Goal: Task Accomplishment & Management: Complete application form

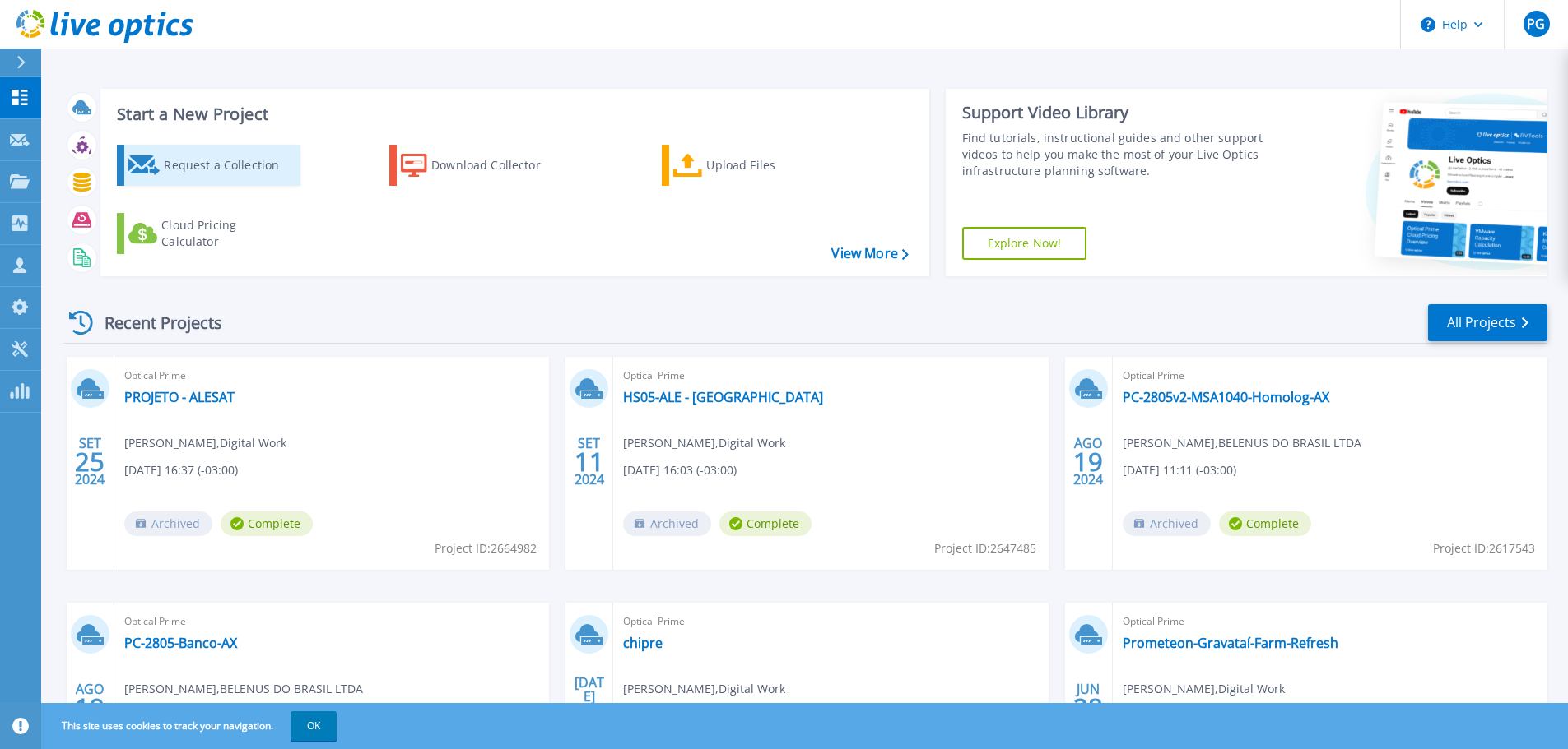
click at [244, 172] on div "Request a Collection" at bounding box center [229, 165] width 131 height 33
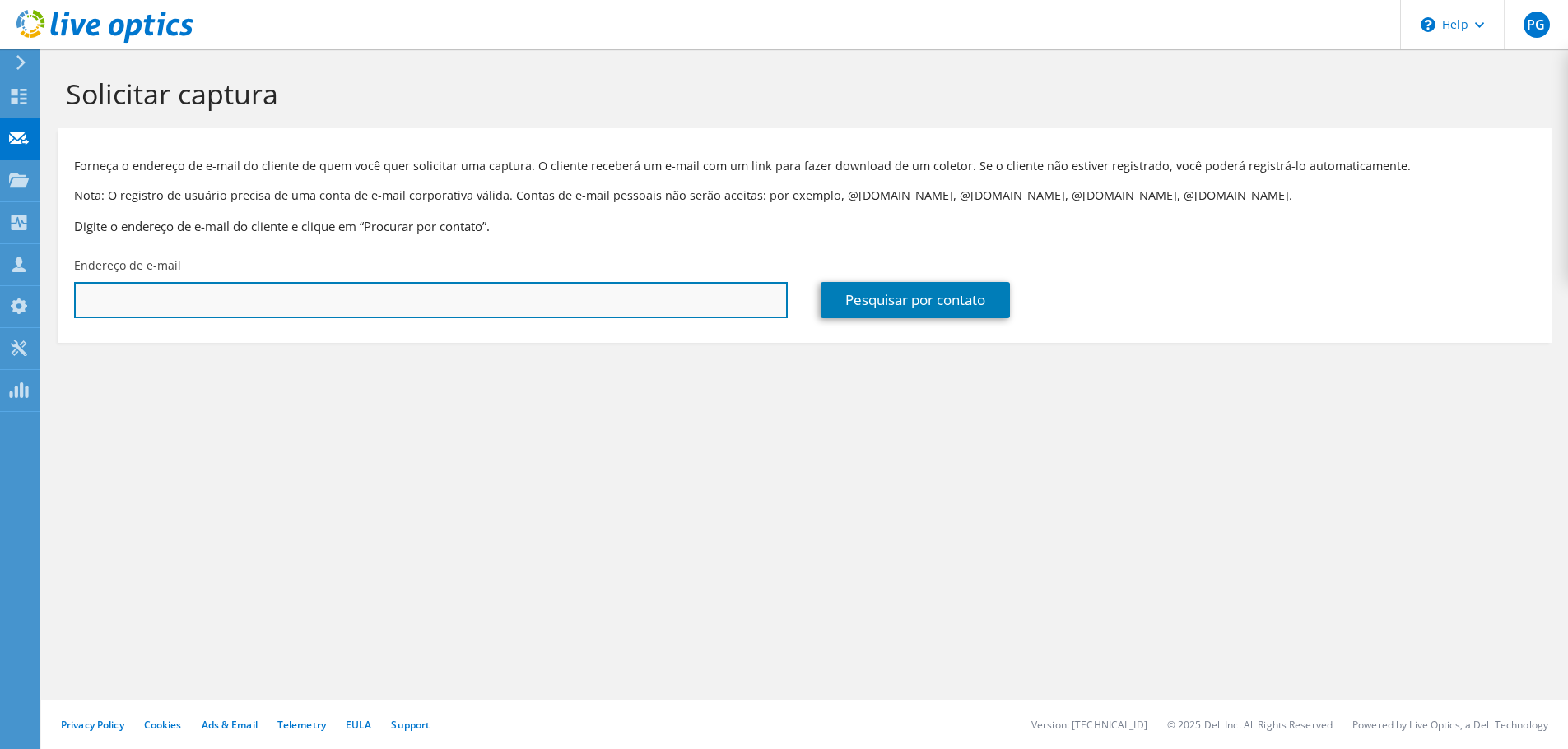
click at [229, 294] on input "text" at bounding box center [430, 300] width 713 height 36
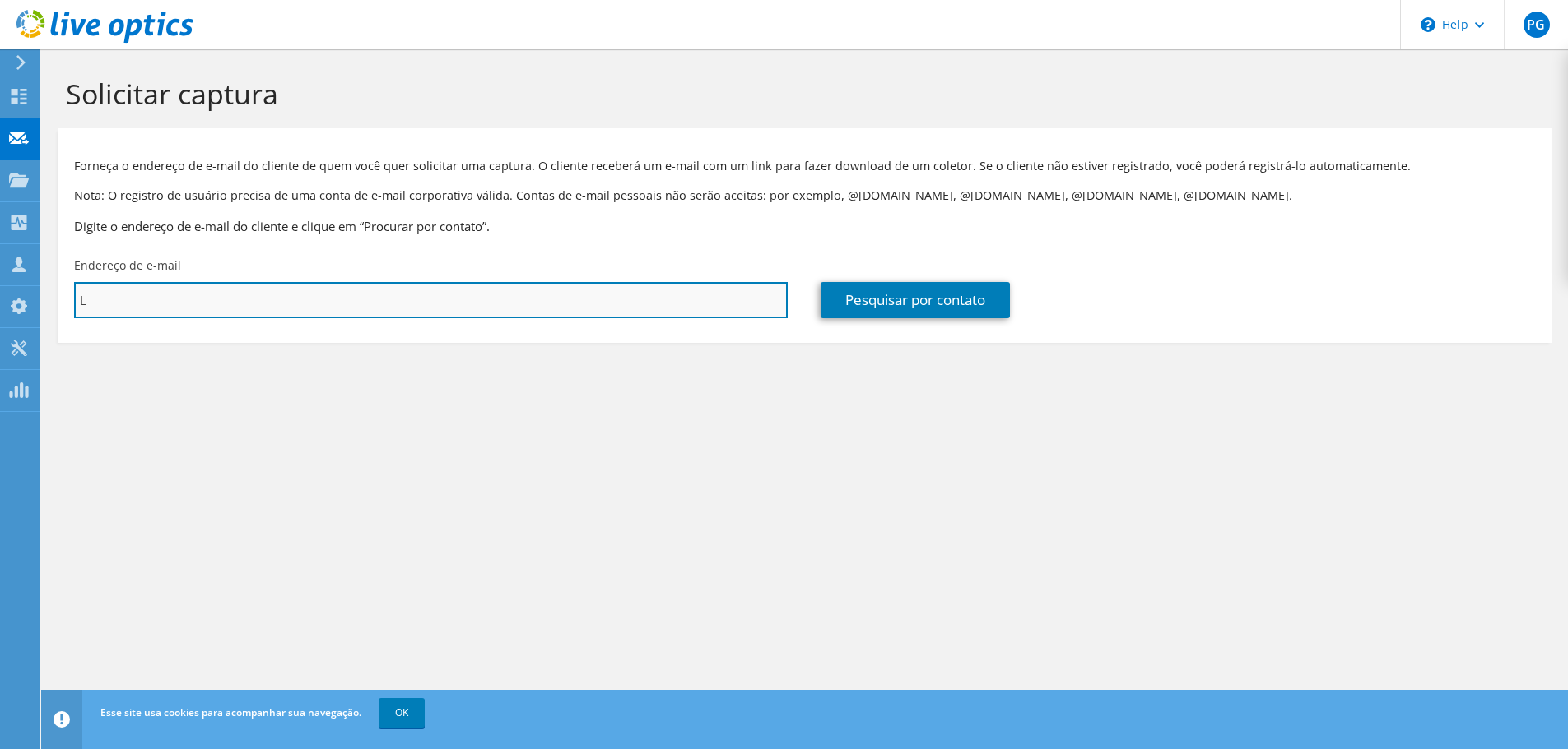
paste input "[EMAIL_ADDRESS][DOMAIN_NAME]"
click at [85, 309] on input "[EMAIL_ADDRESS][DOMAIN_NAME]" at bounding box center [430, 300] width 713 height 36
type input "[EMAIL_ADDRESS][DOMAIN_NAME]"
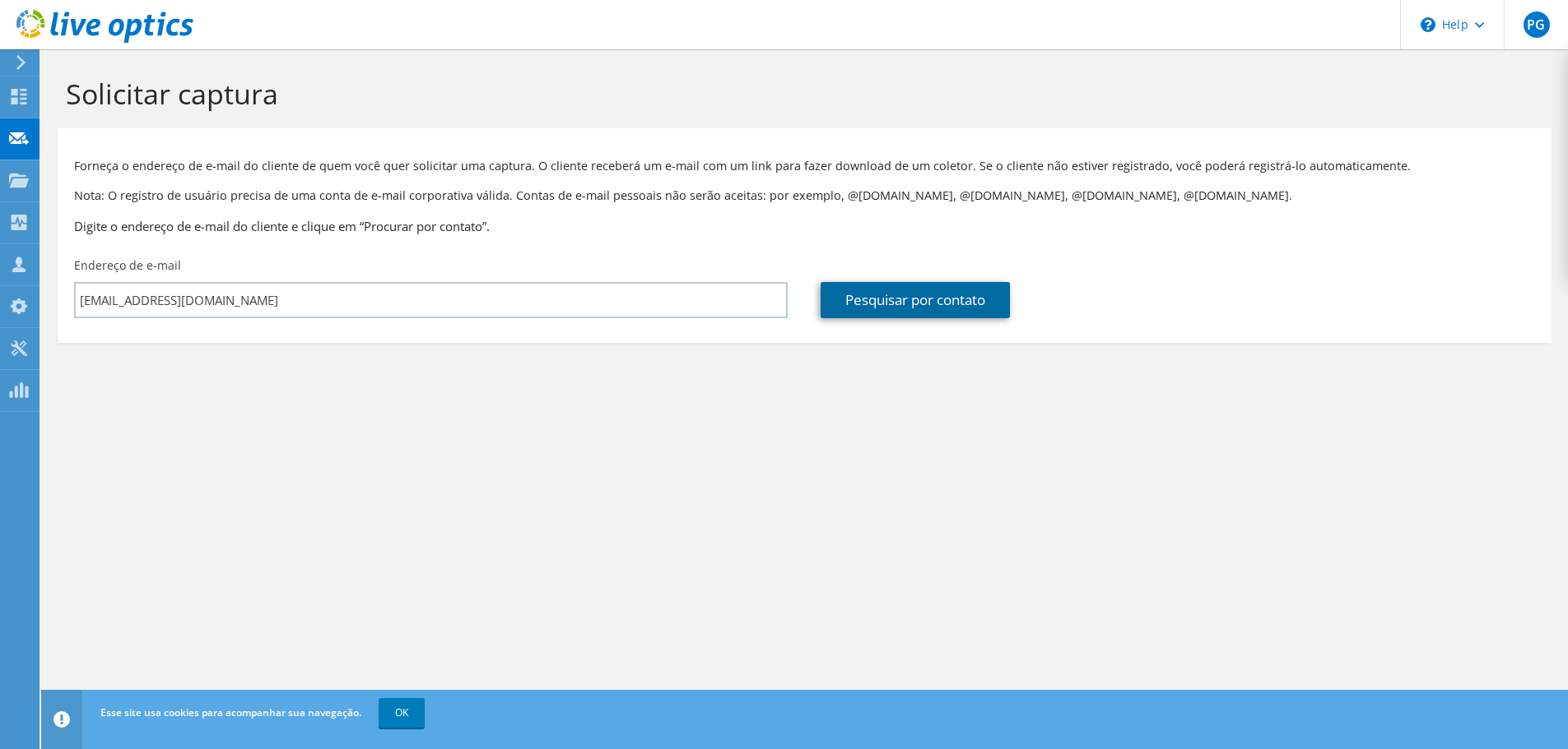
click at [898, 300] on link "Pesquisar por contato" at bounding box center [915, 300] width 189 height 36
type input "HOSPITAL IRMANDADE SANTA CASA DE MISERICORDIA DE SOROCABA"
type input "[PERSON_NAME]"
type input "Mello"
type input "[GEOGRAPHIC_DATA]"
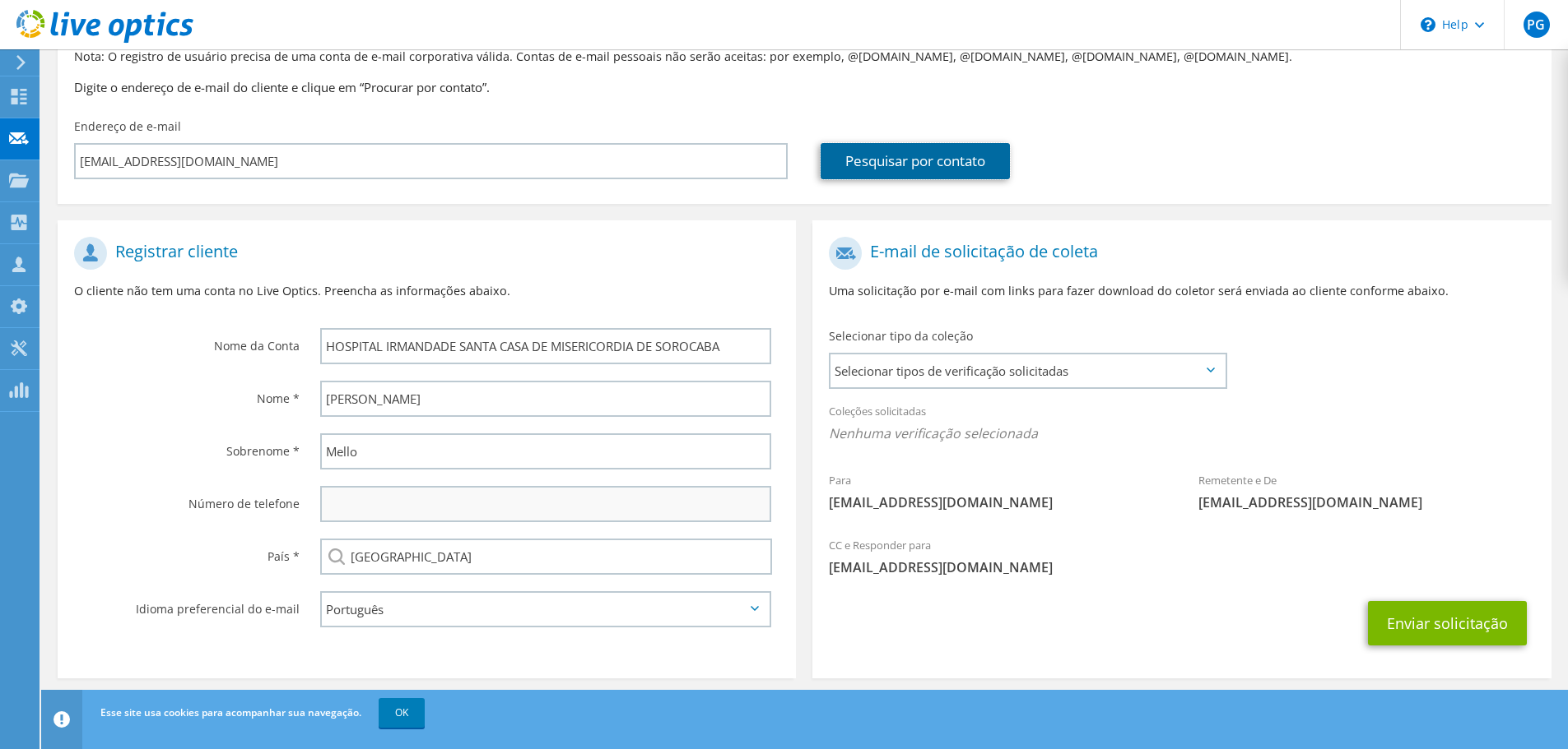
scroll to position [150, 0]
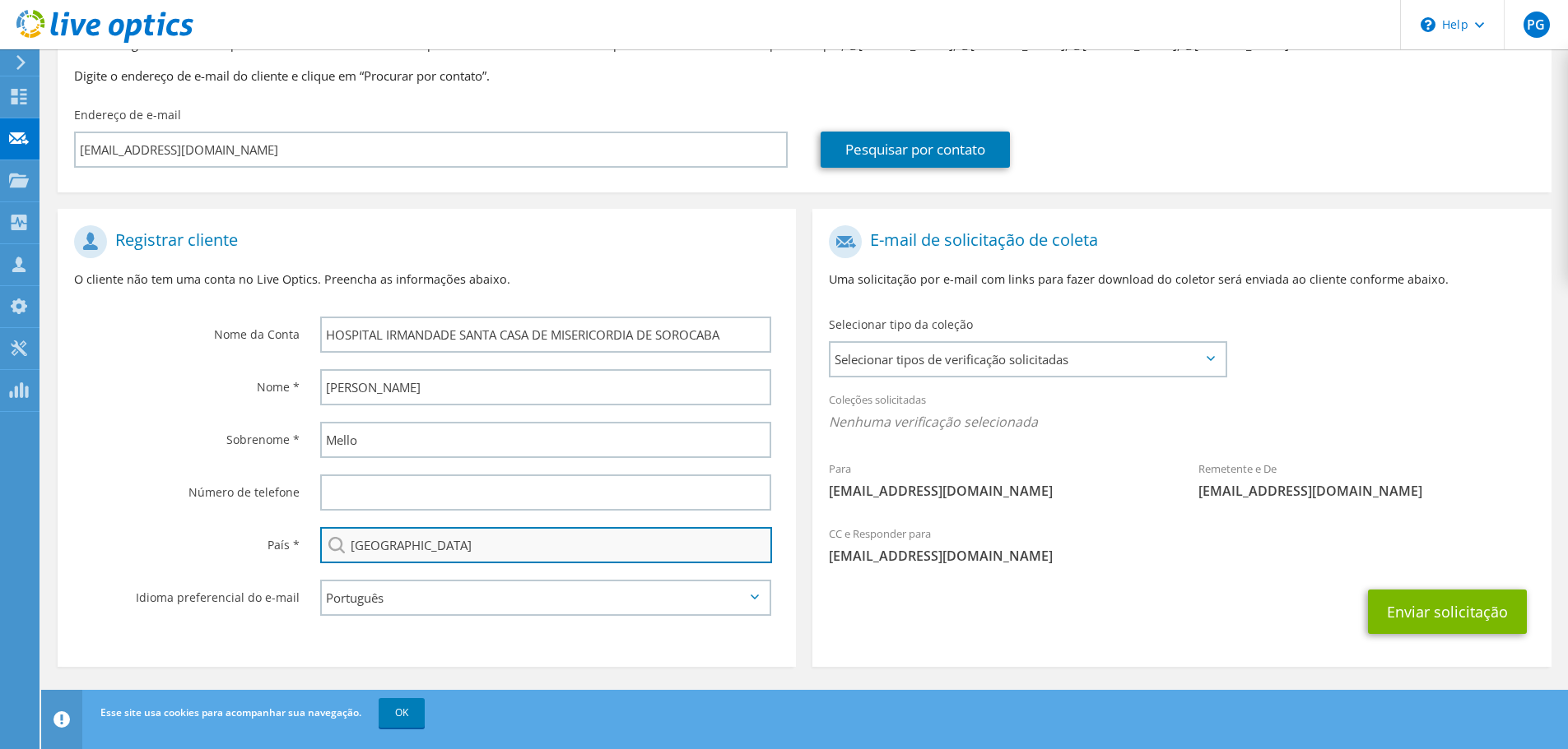
click at [459, 545] on input "[GEOGRAPHIC_DATA]" at bounding box center [546, 545] width 452 height 36
click at [249, 572] on div "Idioma preferencial do e-mail" at bounding box center [181, 597] width 246 height 51
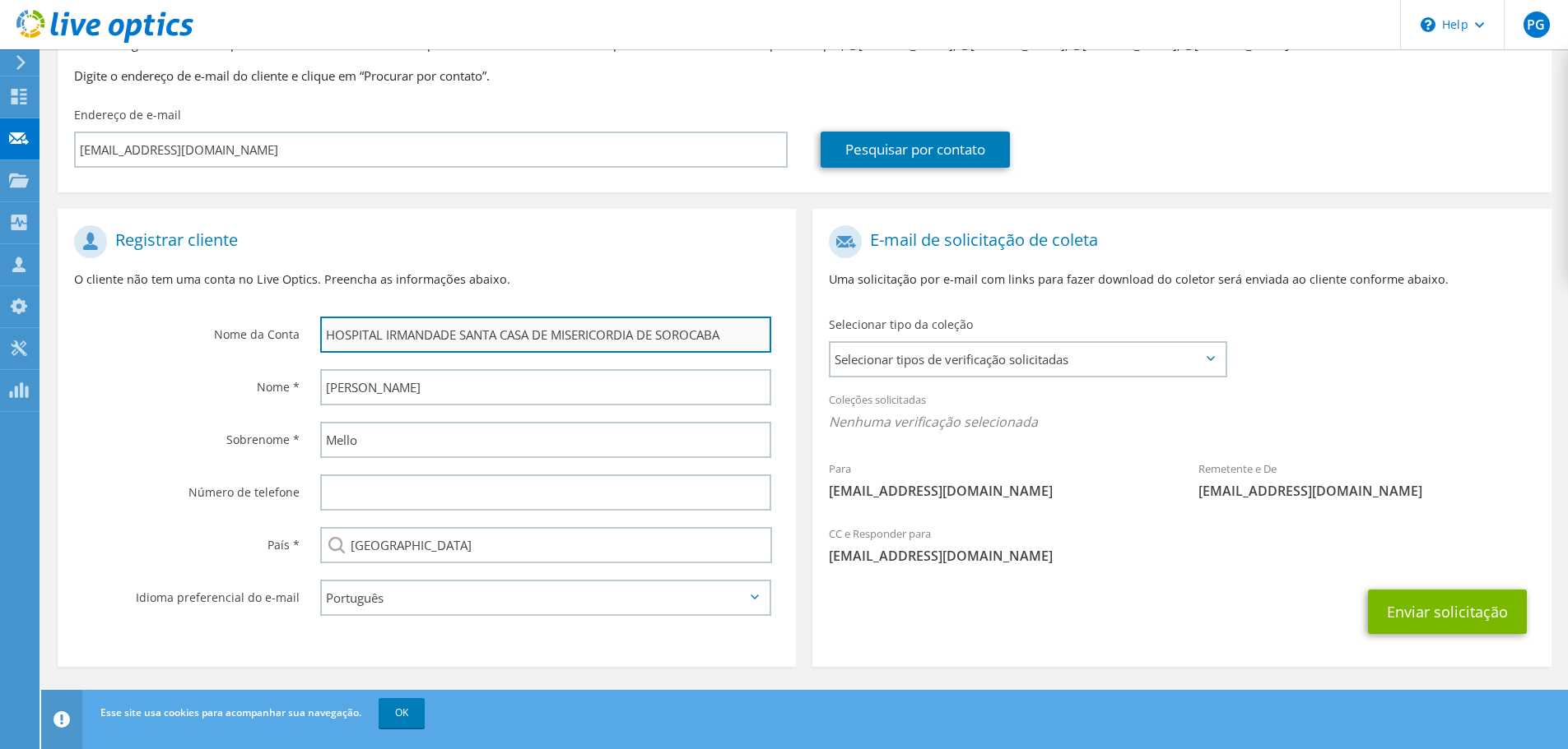
drag, startPoint x: 324, startPoint y: 333, endPoint x: 732, endPoint y: 333, distance: 408.0
click at [732, 333] on input "HOSPITAL IRMANDADE SANTA CASA DE MISERICORDIA DE SOROCABA" at bounding box center [545, 334] width 451 height 36
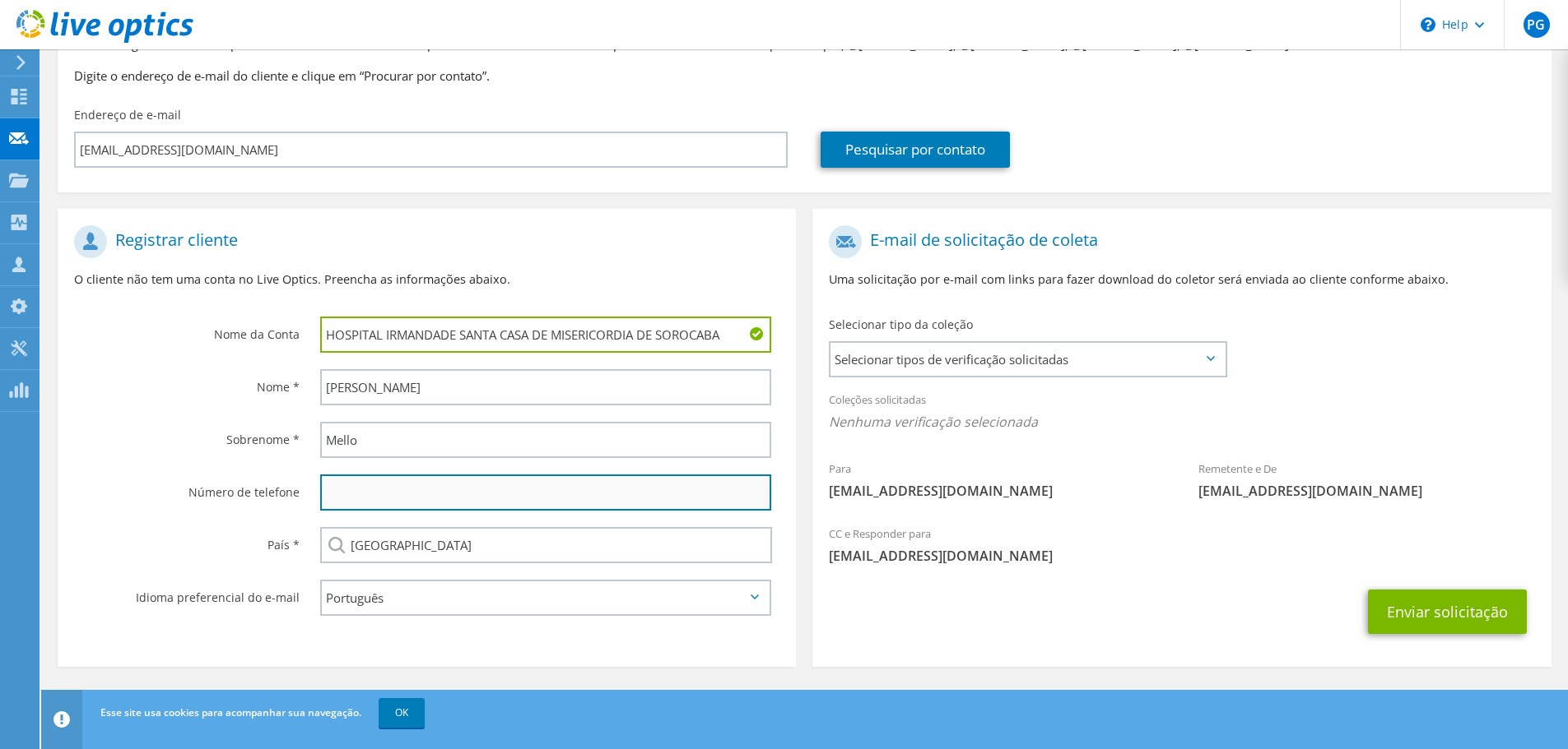
click at [398, 502] on input "text" at bounding box center [545, 493] width 451 height 36
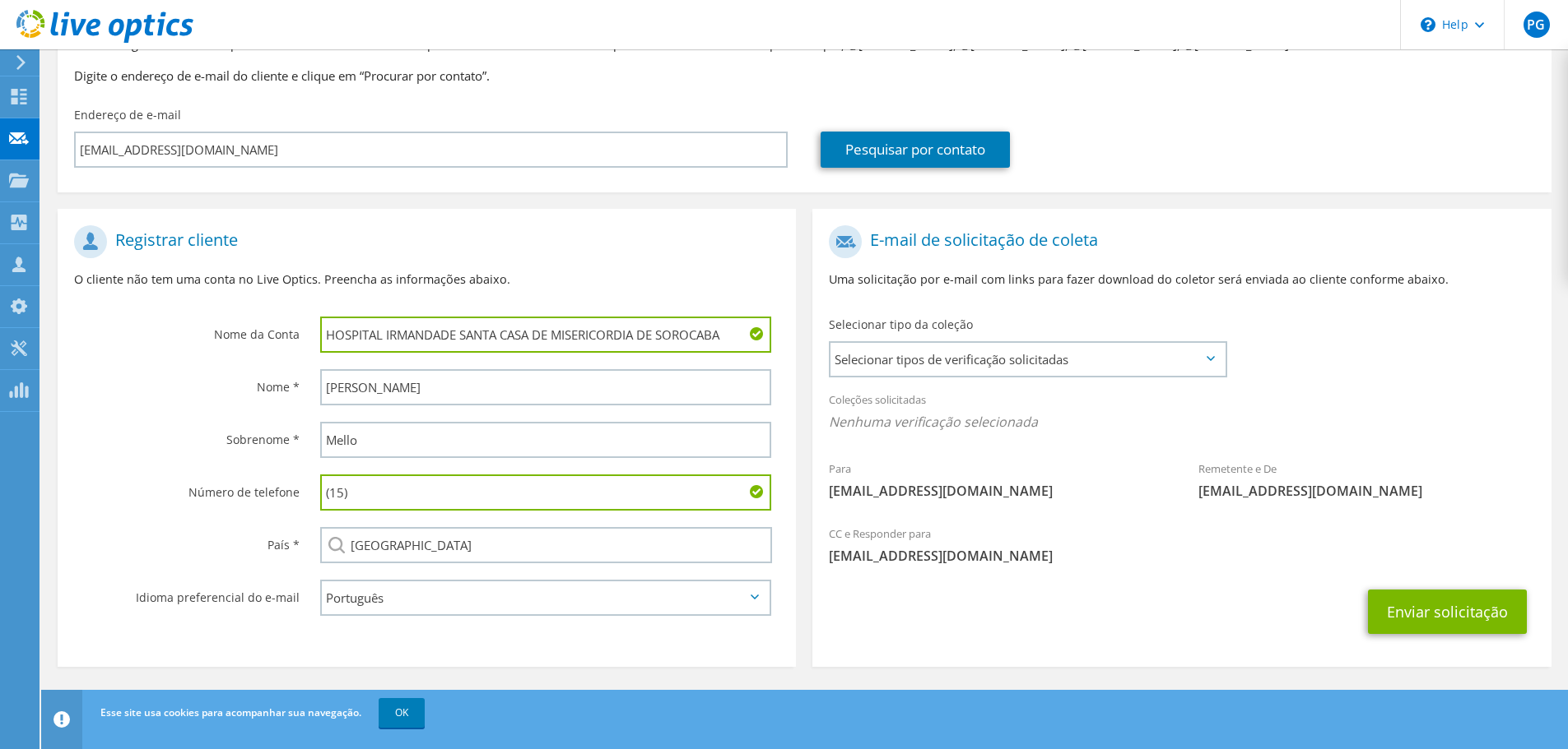
paste input "2101-8000"
click at [350, 493] on input "[PHONE_NUMBER]" at bounding box center [545, 493] width 451 height 36
type input "[PHONE_NUMBER]"
click at [118, 452] on div "Sobrenome *" at bounding box center [181, 439] width 246 height 51
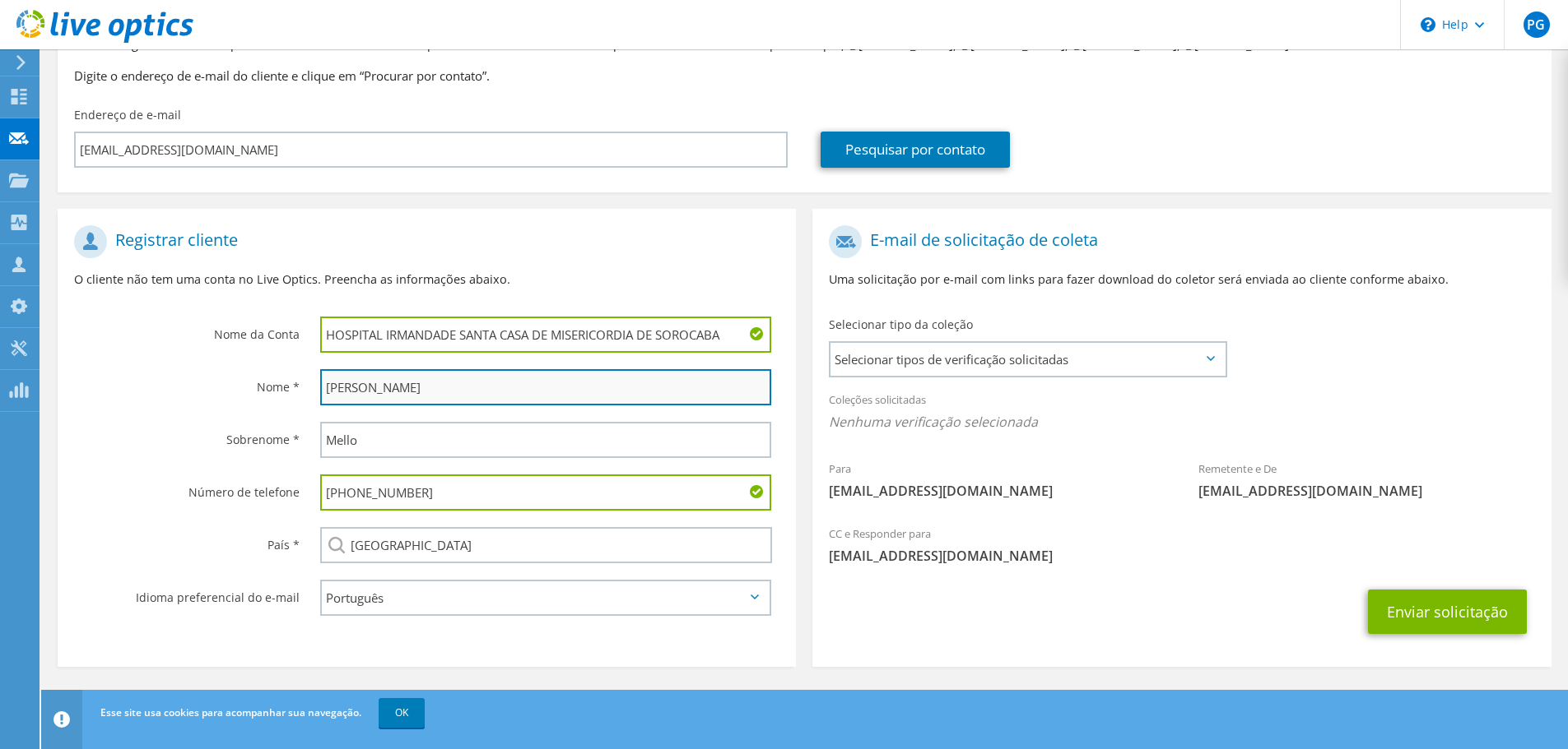
click at [329, 385] on input "[PERSON_NAME]" at bounding box center [545, 388] width 451 height 36
drag, startPoint x: 339, startPoint y: 387, endPoint x: 317, endPoint y: 389, distance: 22.1
click at [317, 389] on div "[PERSON_NAME]" at bounding box center [550, 388] width 492 height 53
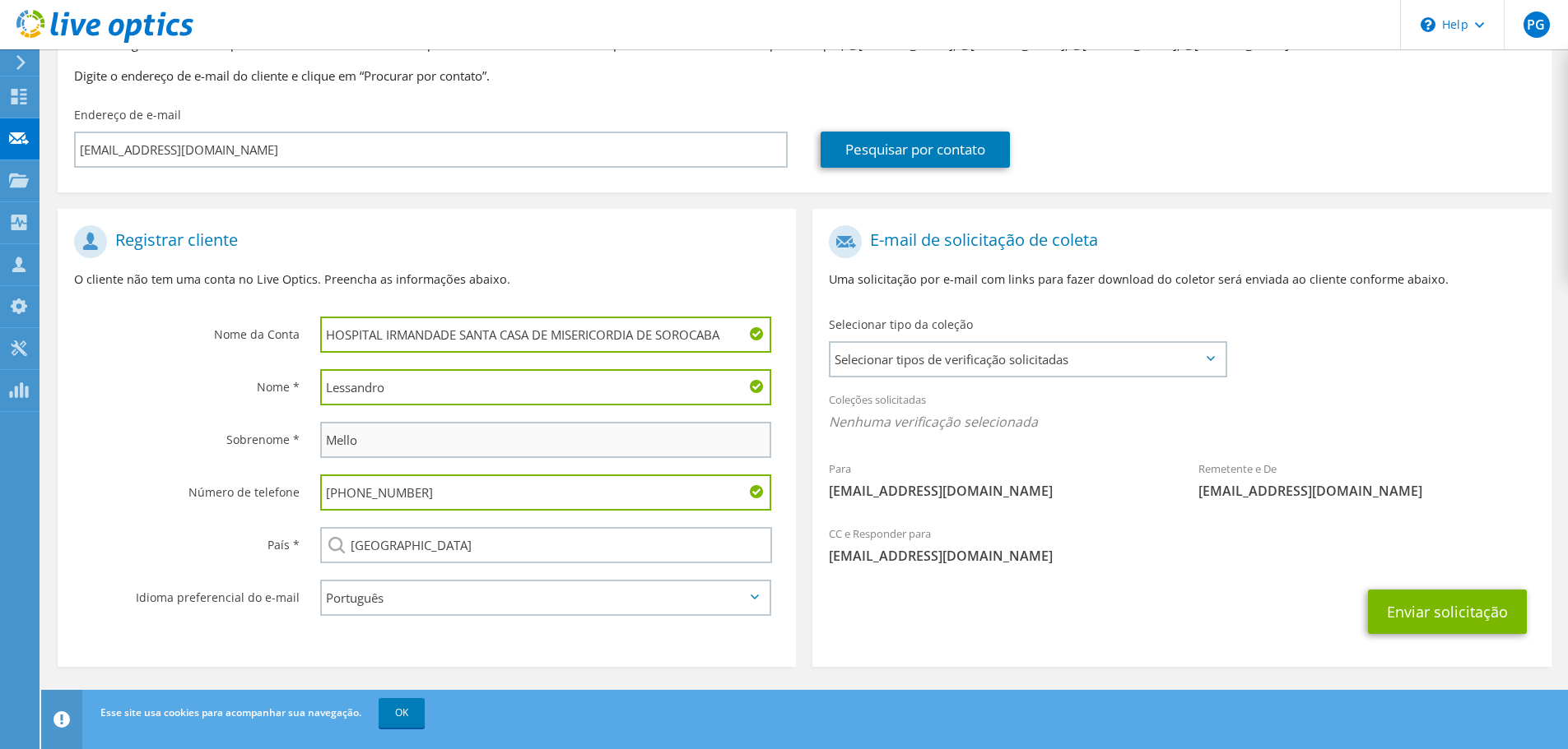
type input "Lessandro"
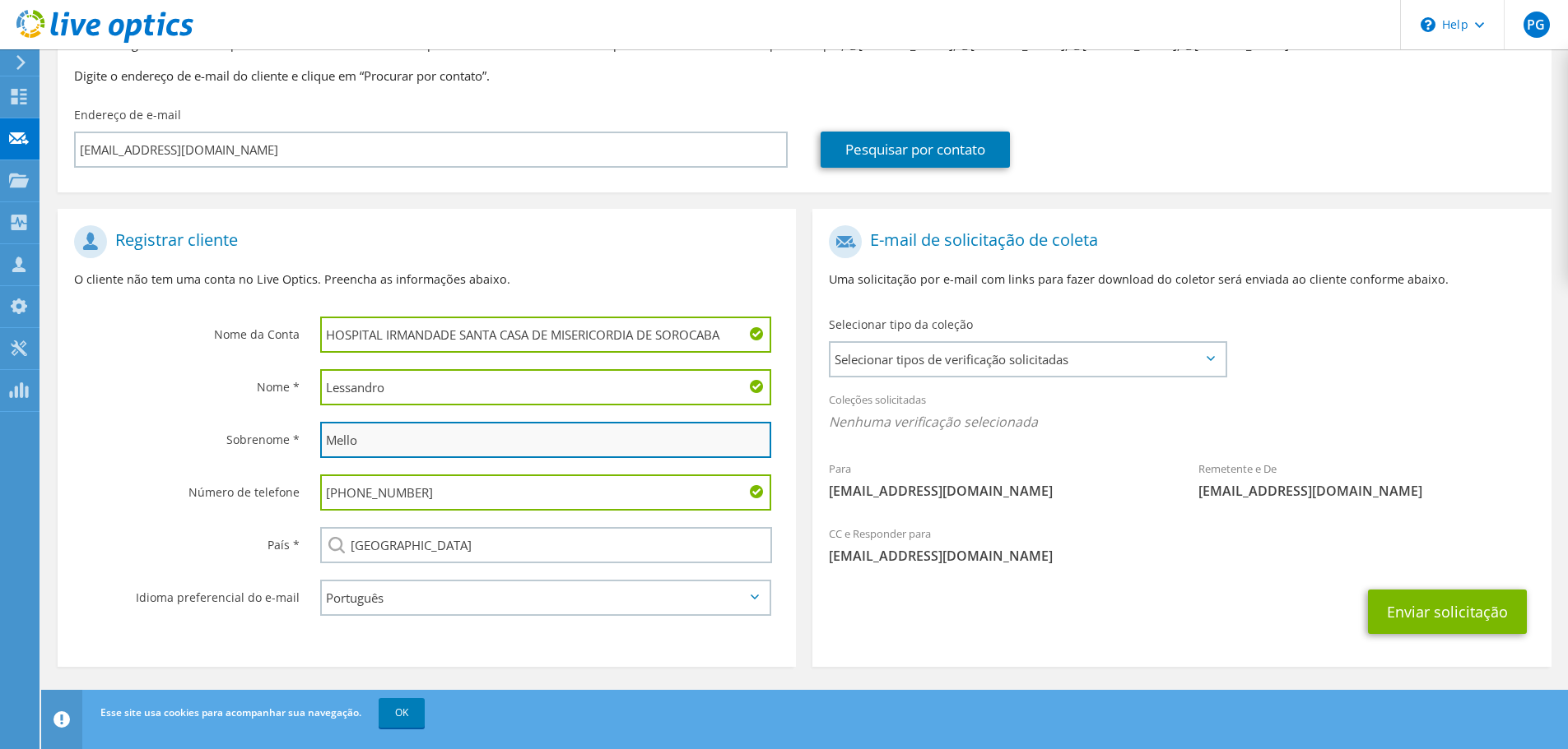
click at [372, 438] on input "Mello" at bounding box center [545, 440] width 451 height 36
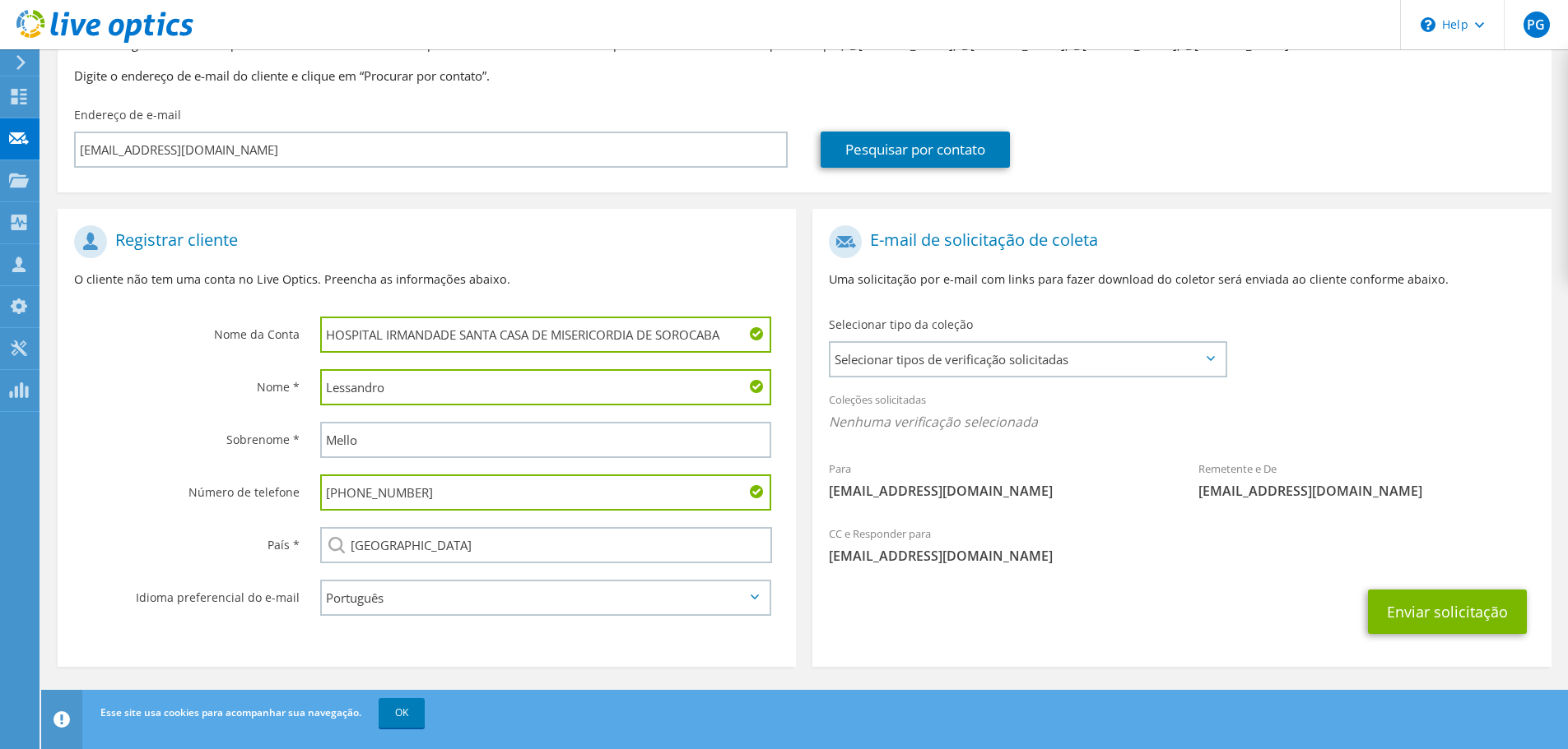
click at [191, 441] on label "Sobrenome *" at bounding box center [186, 434] width 226 height 26
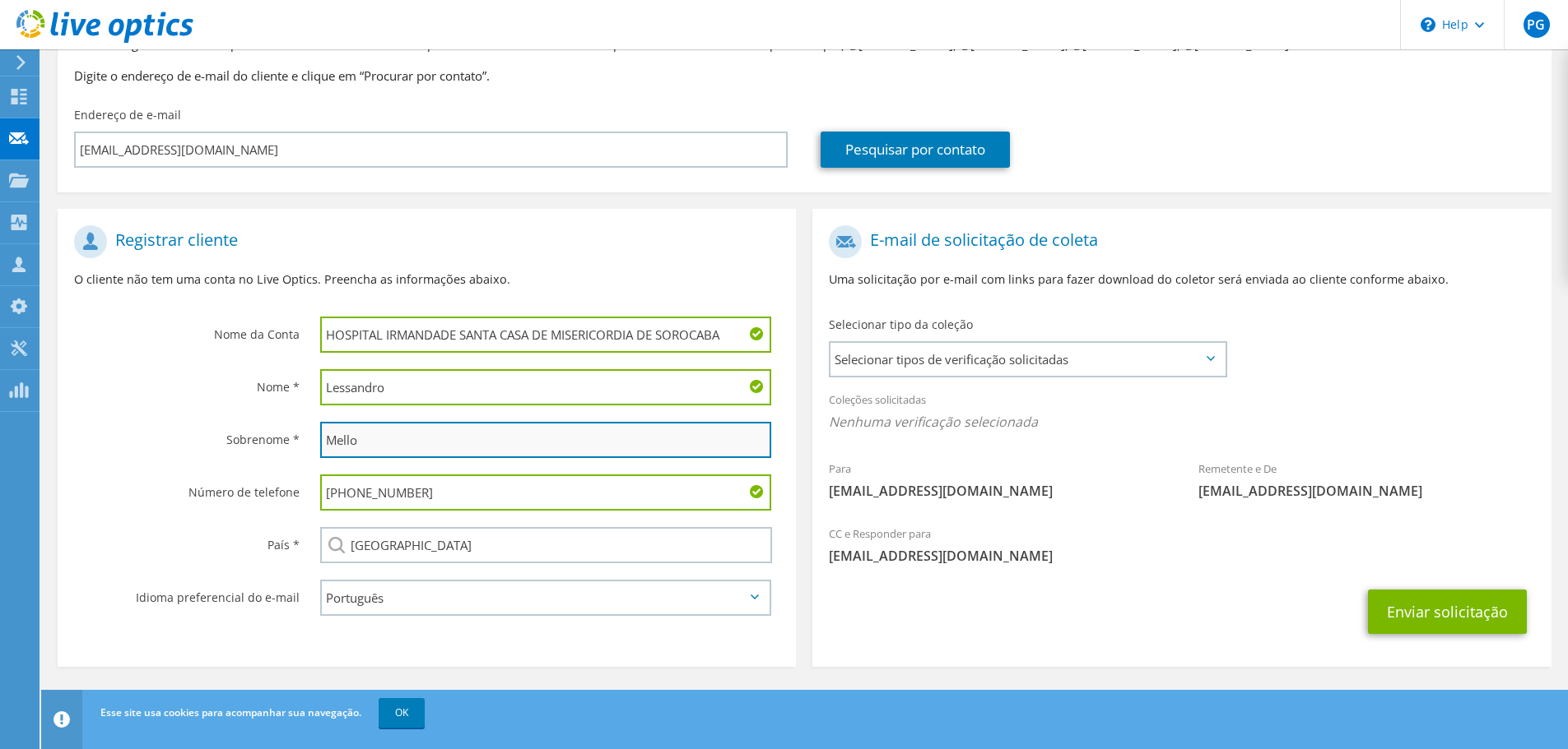
click at [420, 449] on input "Mello" at bounding box center [545, 440] width 451 height 36
click at [352, 441] on input "Mello" at bounding box center [545, 440] width 451 height 36
type input "Melo"
click at [211, 531] on label "País *" at bounding box center [186, 539] width 226 height 26
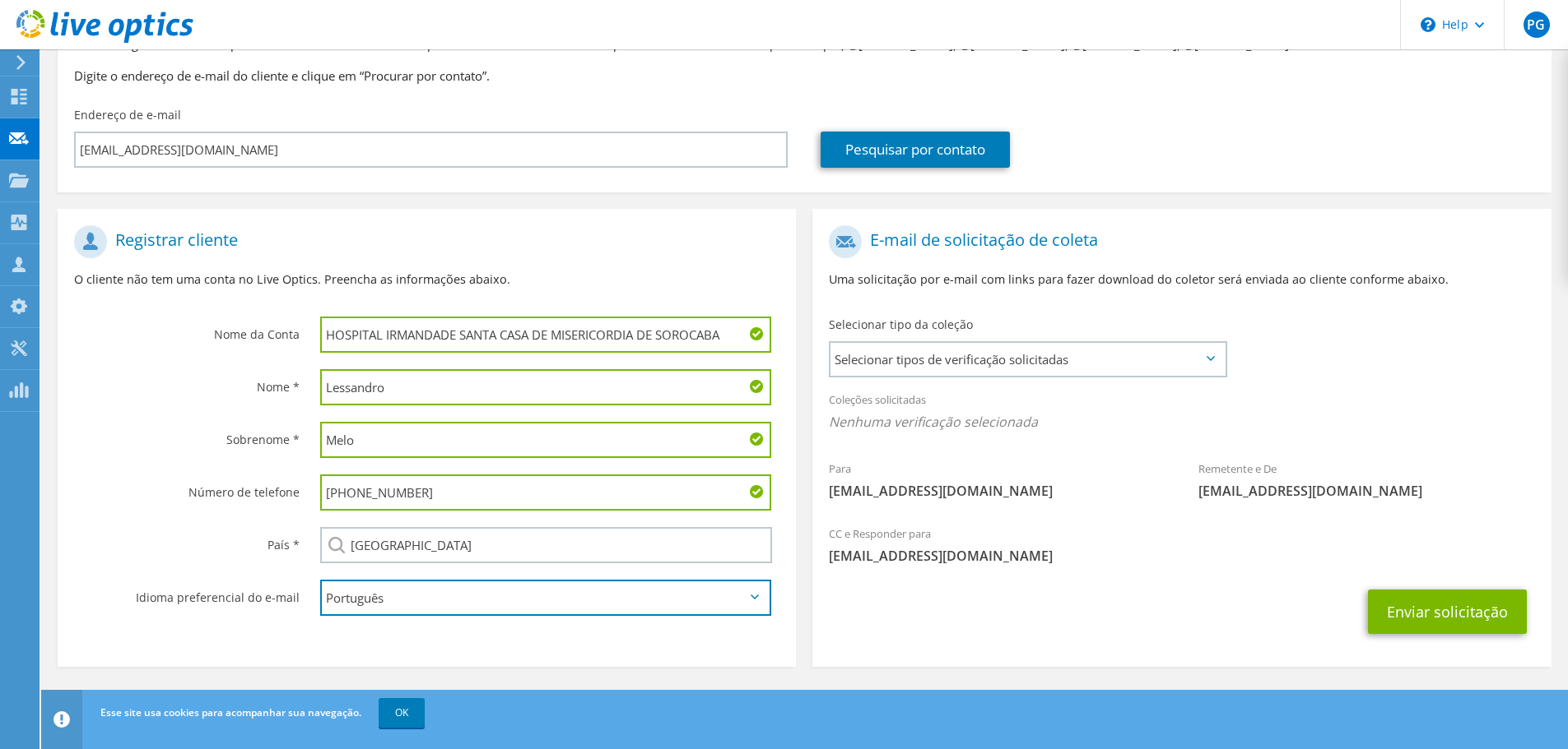
click at [721, 594] on select "English Deutsch Español Français Italiano Polski Português Русский 한국어 中文 日本語" at bounding box center [545, 598] width 451 height 36
click at [320, 580] on select "English Deutsch Español Français Italiano Polski Português Русский 한국어 中文 日本語" at bounding box center [545, 598] width 451 height 36
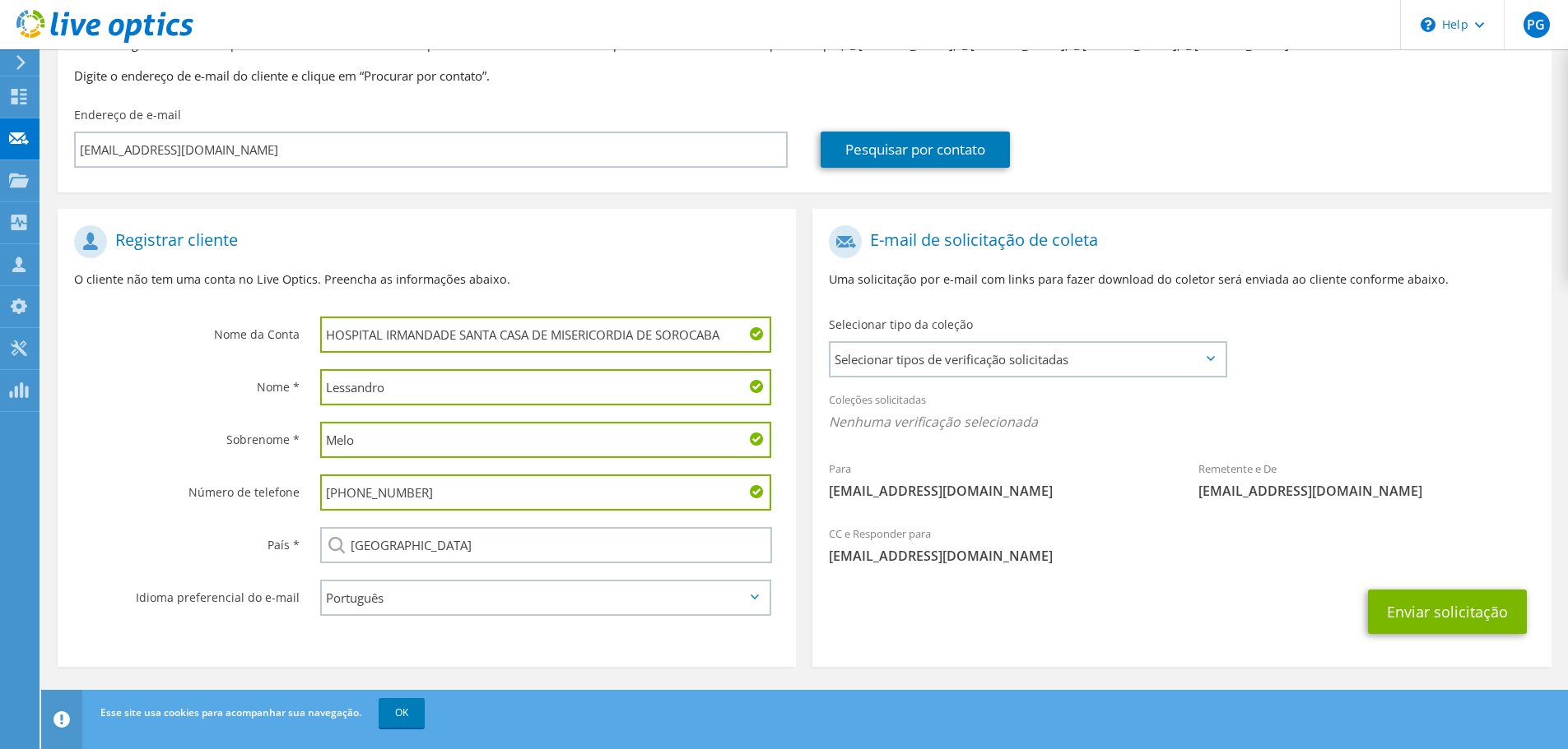
click at [246, 522] on div "País *" at bounding box center [181, 544] width 246 height 51
click at [981, 364] on span "Selecionar tipos de verificação solicitadas" at bounding box center [1027, 359] width 394 height 33
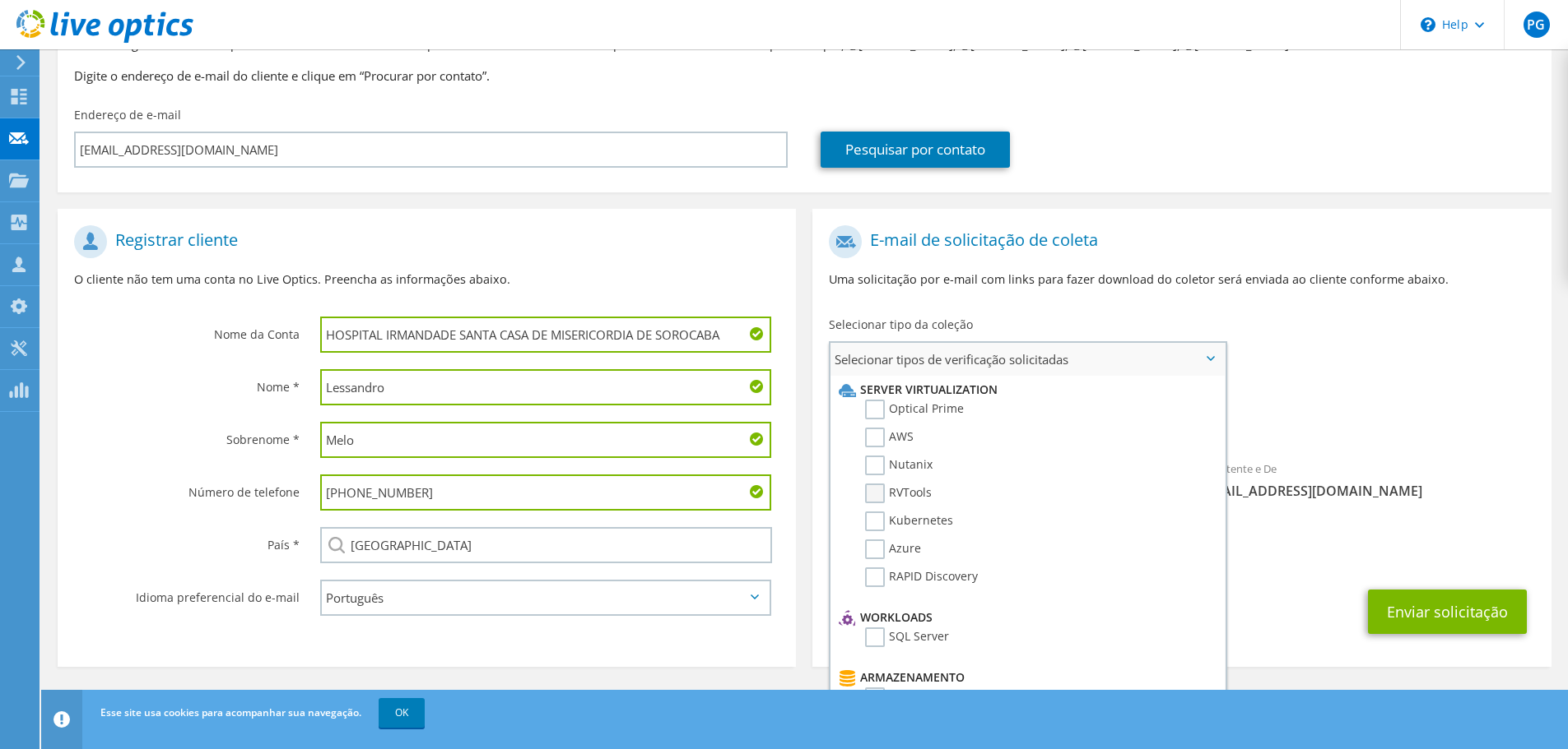
click at [876, 490] on label "RVTools" at bounding box center [898, 494] width 67 height 20
click at [0, 0] on input "RVTools" at bounding box center [0, 0] width 0 height 0
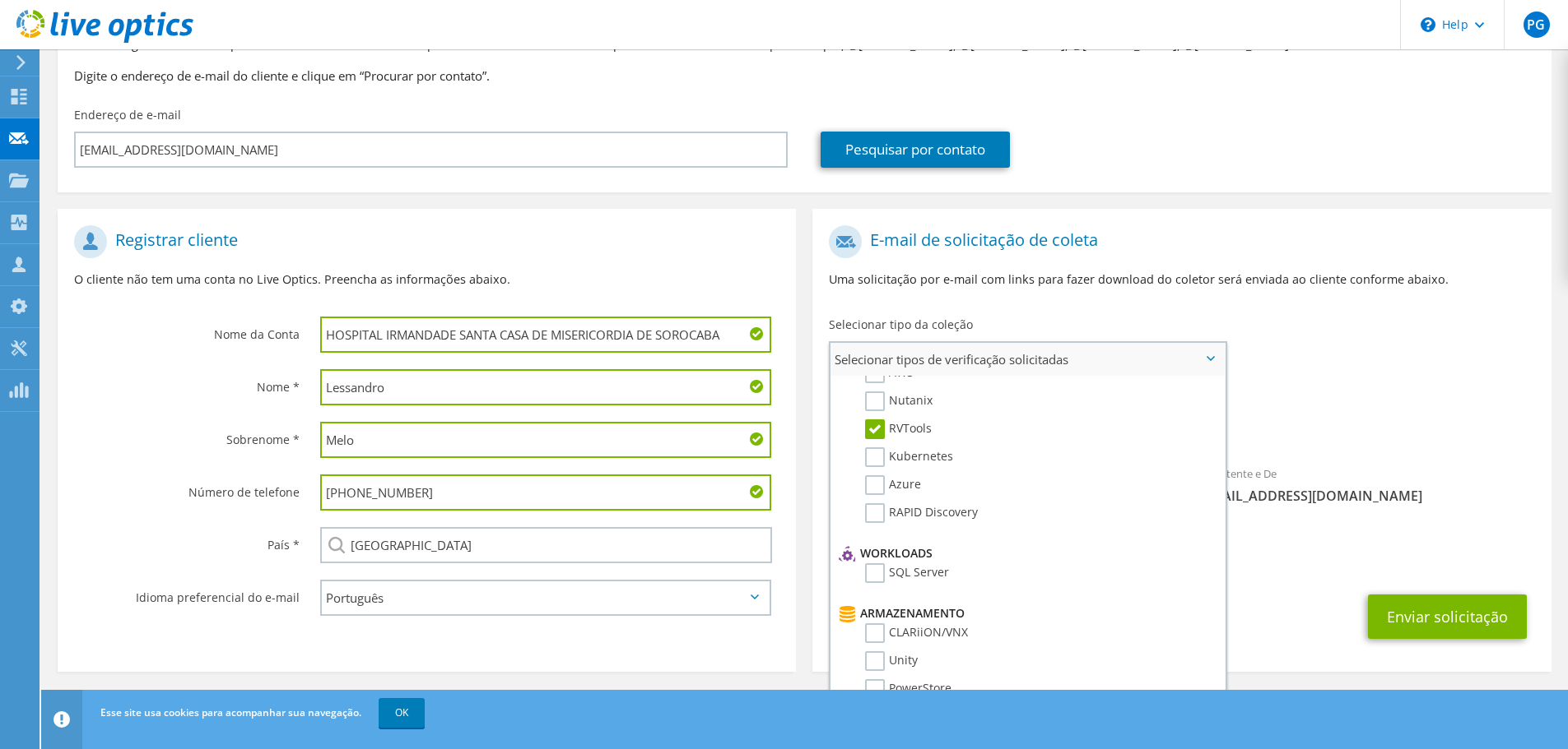
scroll to position [0, 0]
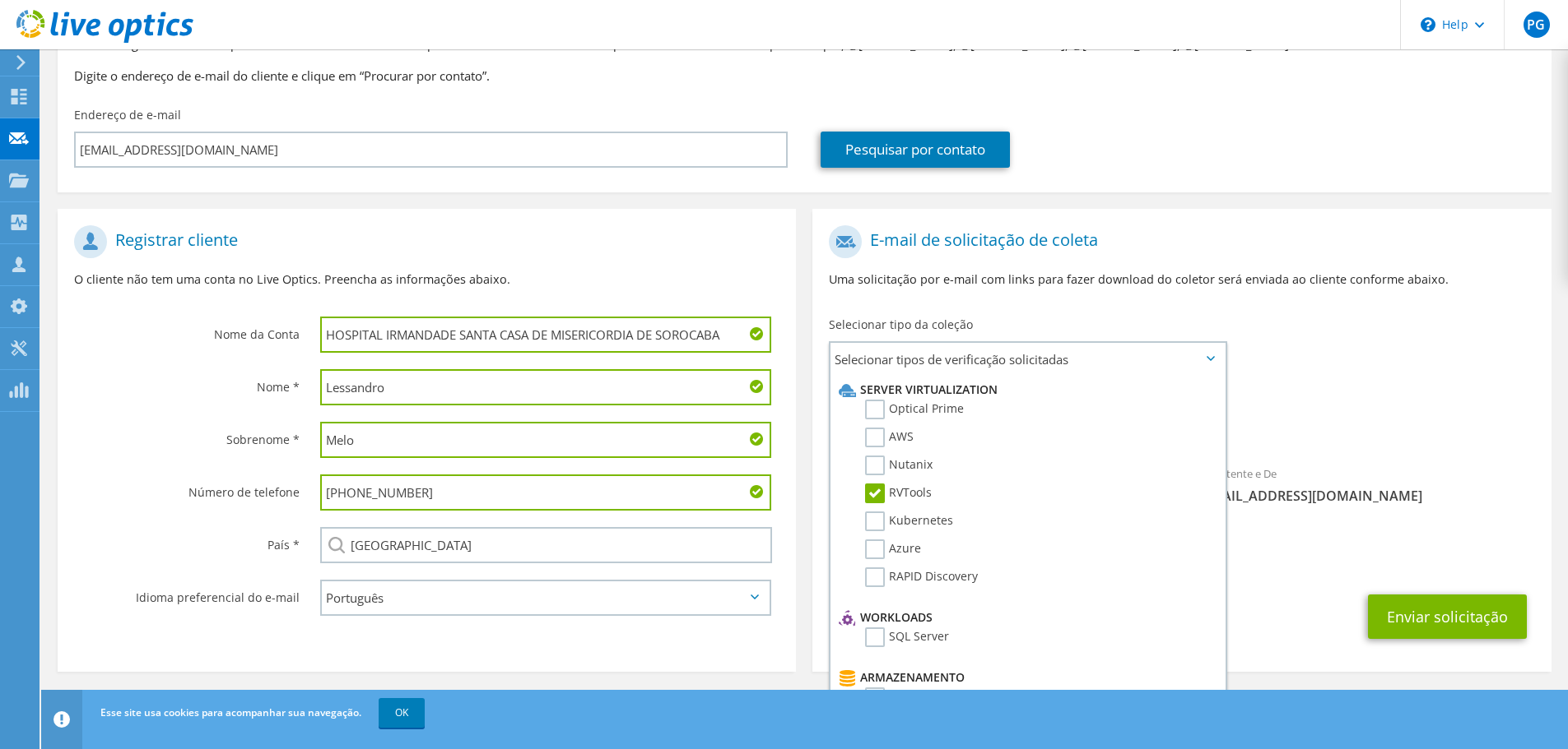
click at [1293, 343] on div "Para [EMAIL_ADDRESS][DOMAIN_NAME] Remetente e De [EMAIL_ADDRESS][DOMAIN_NAME]" at bounding box center [1181, 370] width 739 height 304
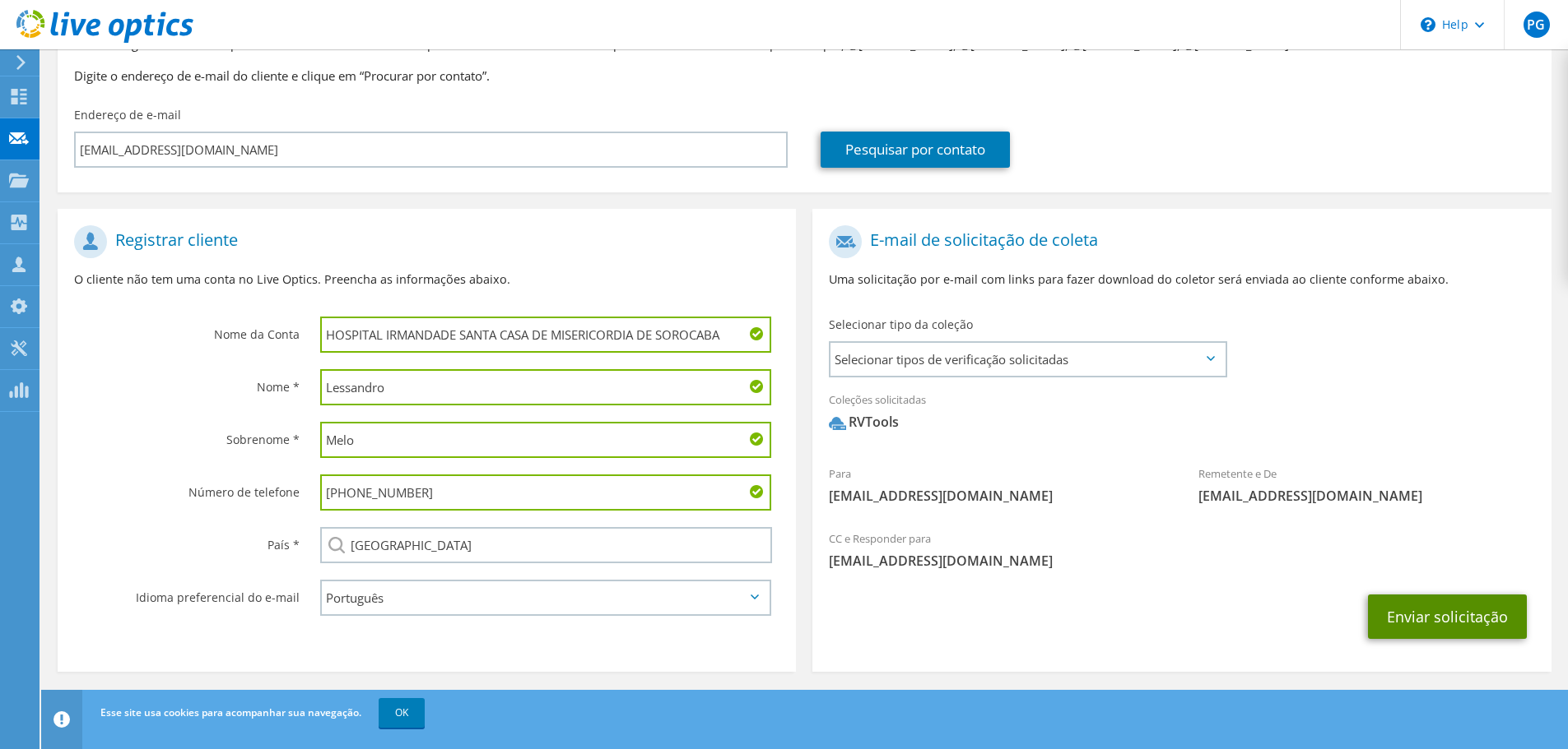
click at [1421, 614] on button "Enviar solicitação" at bounding box center [1447, 616] width 159 height 44
